Goal: Task Accomplishment & Management: Use online tool/utility

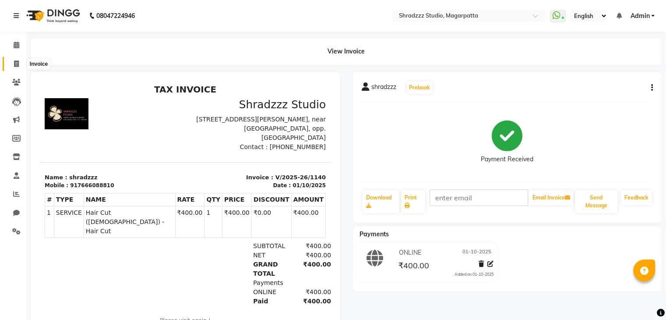
click at [14, 60] on icon at bounding box center [16, 63] width 5 height 7
select select "service"
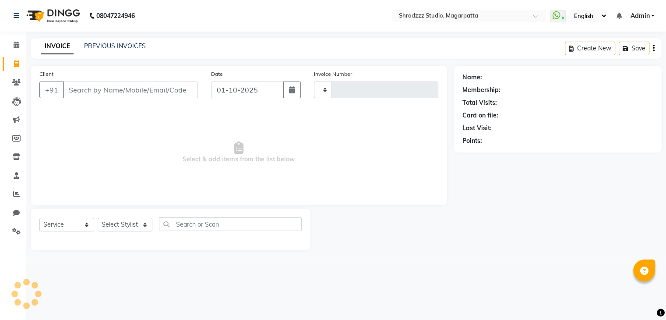
type input "1141"
select select "4544"
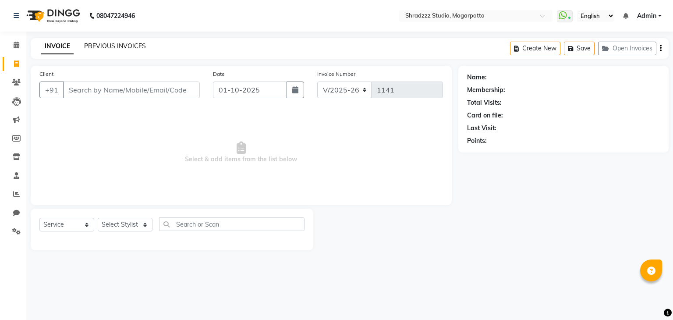
click at [115, 47] on link "PREVIOUS INVOICES" at bounding box center [115, 46] width 62 height 8
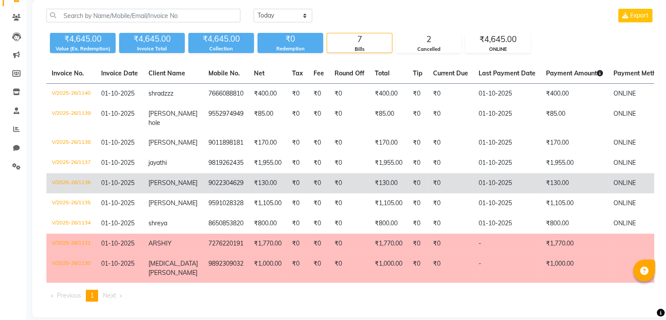
scroll to position [67, 0]
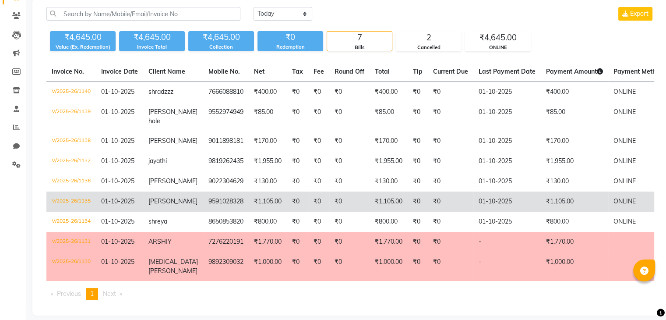
click at [264, 203] on td "₹1,105.00" at bounding box center [268, 201] width 38 height 20
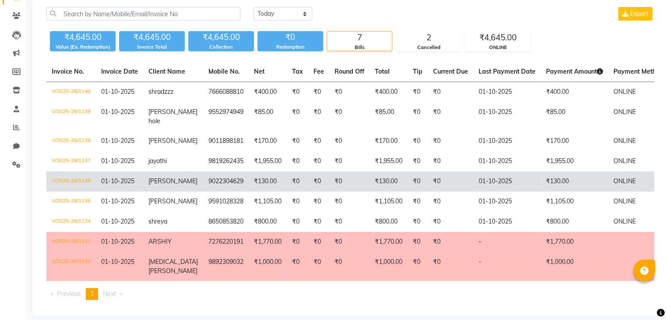
click at [266, 177] on td "₹130.00" at bounding box center [268, 181] width 38 height 20
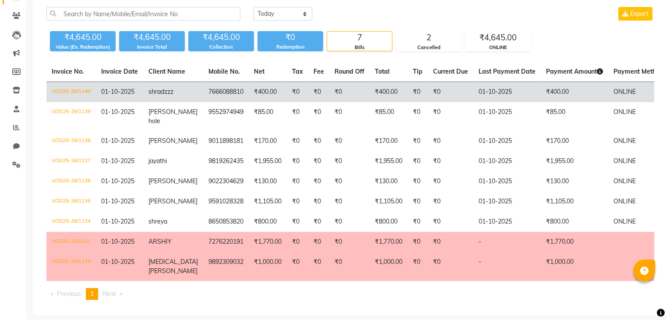
click at [274, 94] on td "₹400.00" at bounding box center [268, 92] width 38 height 21
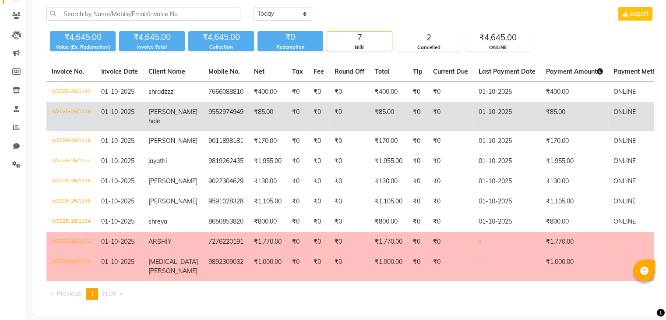
click at [265, 120] on td "₹85.00" at bounding box center [268, 116] width 38 height 29
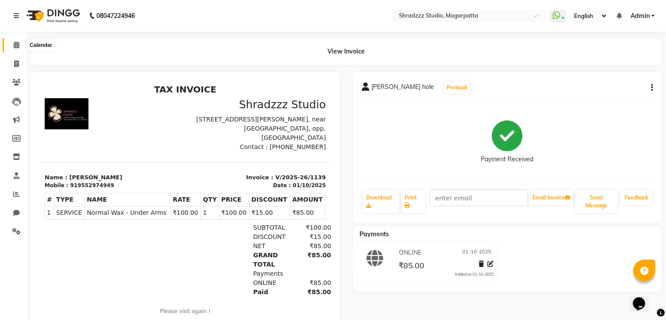
click at [16, 40] on span at bounding box center [16, 45] width 15 height 10
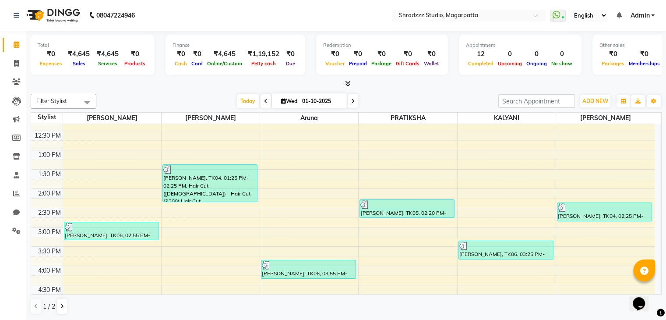
scroll to position [124, 0]
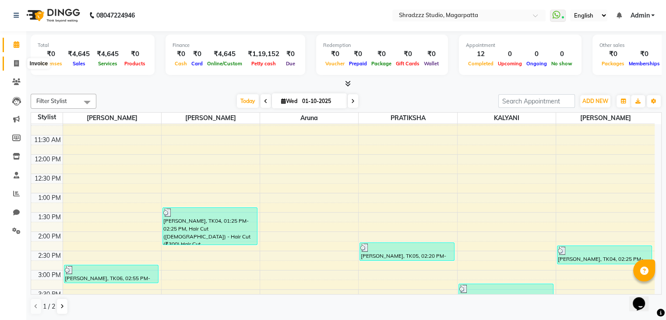
click at [15, 62] on icon at bounding box center [16, 63] width 5 height 7
select select "service"
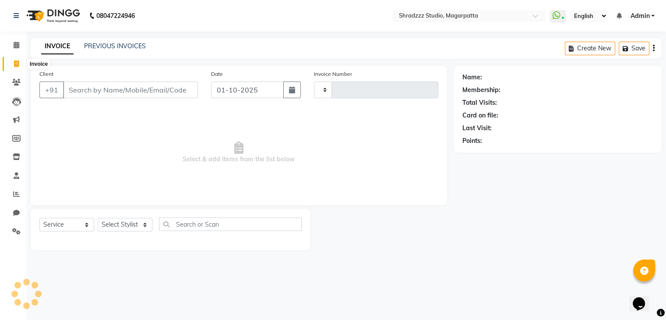
type input "1141"
select select "4544"
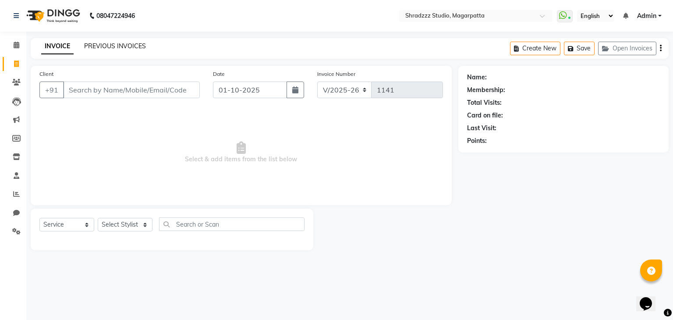
click at [106, 44] on link "PREVIOUS INVOICES" at bounding box center [115, 46] width 62 height 8
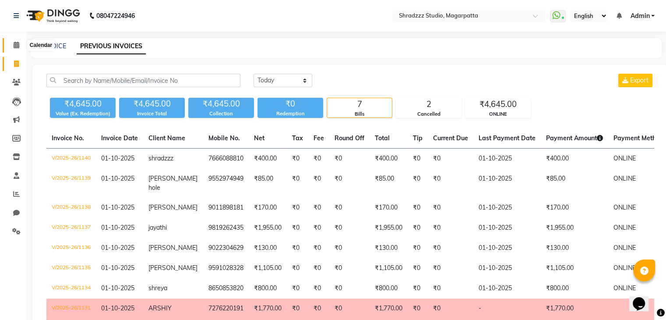
click at [19, 47] on icon at bounding box center [17, 45] width 6 height 7
